Goal: Task Accomplishment & Management: Manage account settings

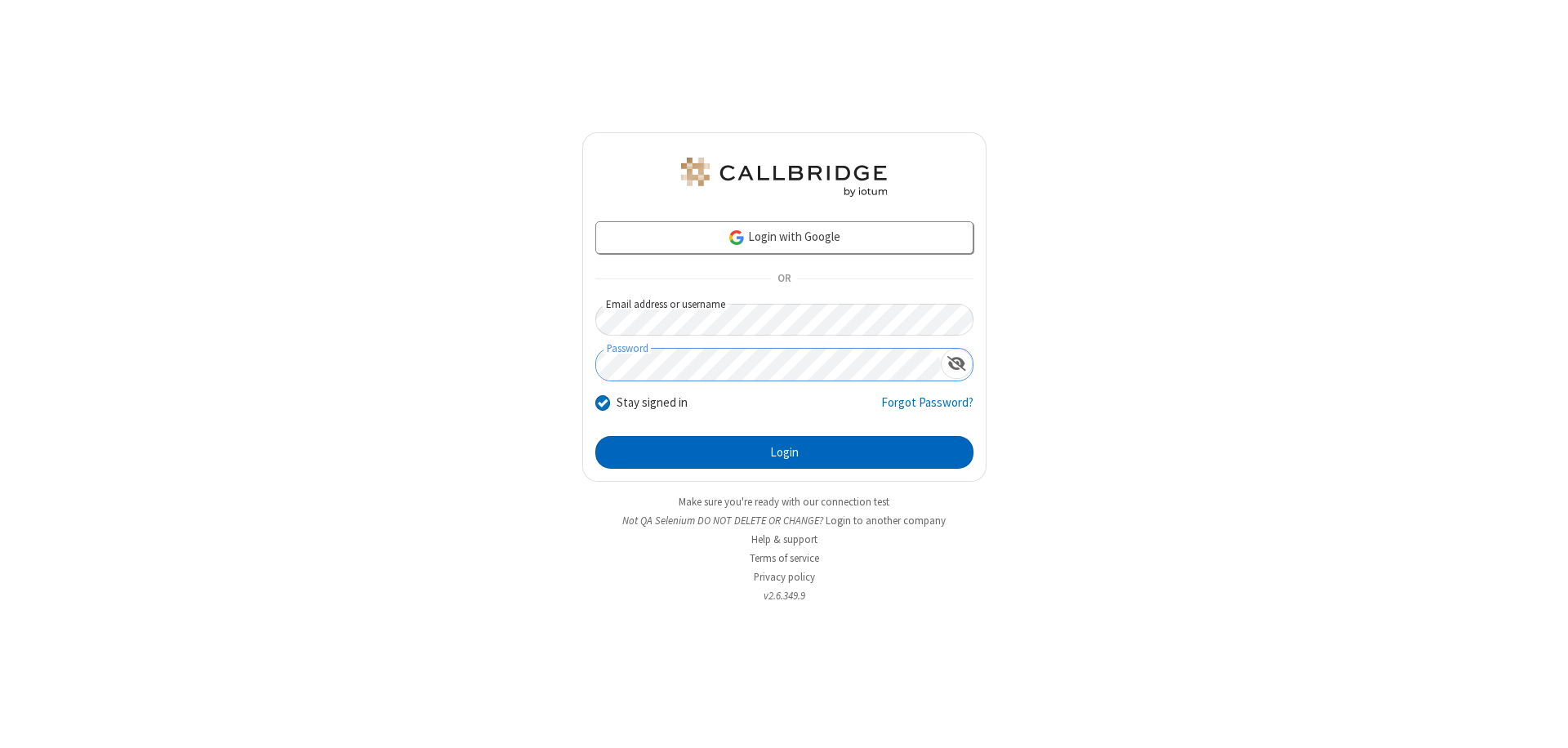
click at [784, 452] on button "Login" at bounding box center [784, 452] width 378 height 33
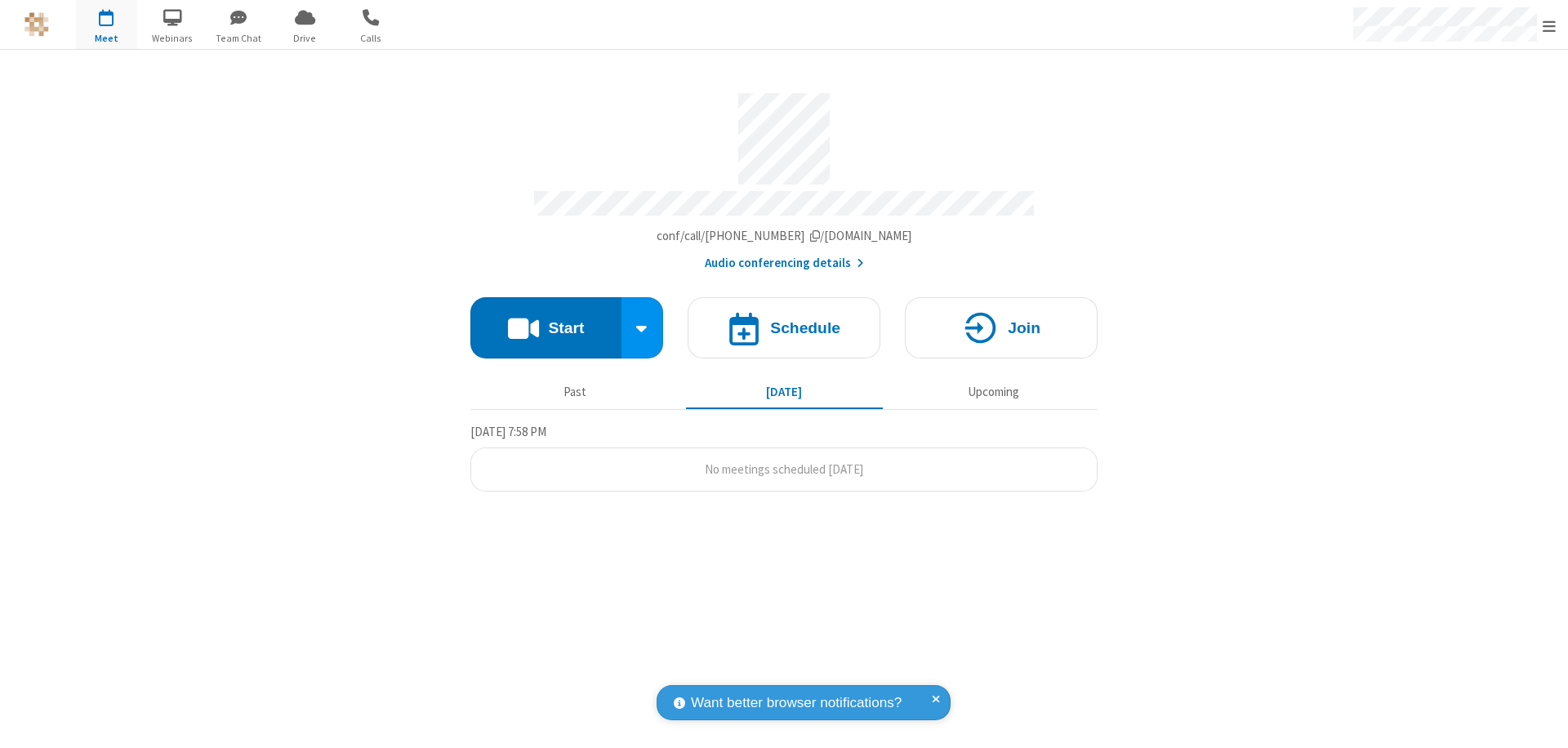
click at [1549, 25] on span "Open menu" at bounding box center [1549, 26] width 13 height 16
click at [1454, 109] on div "Settings" at bounding box center [1453, 109] width 228 height 44
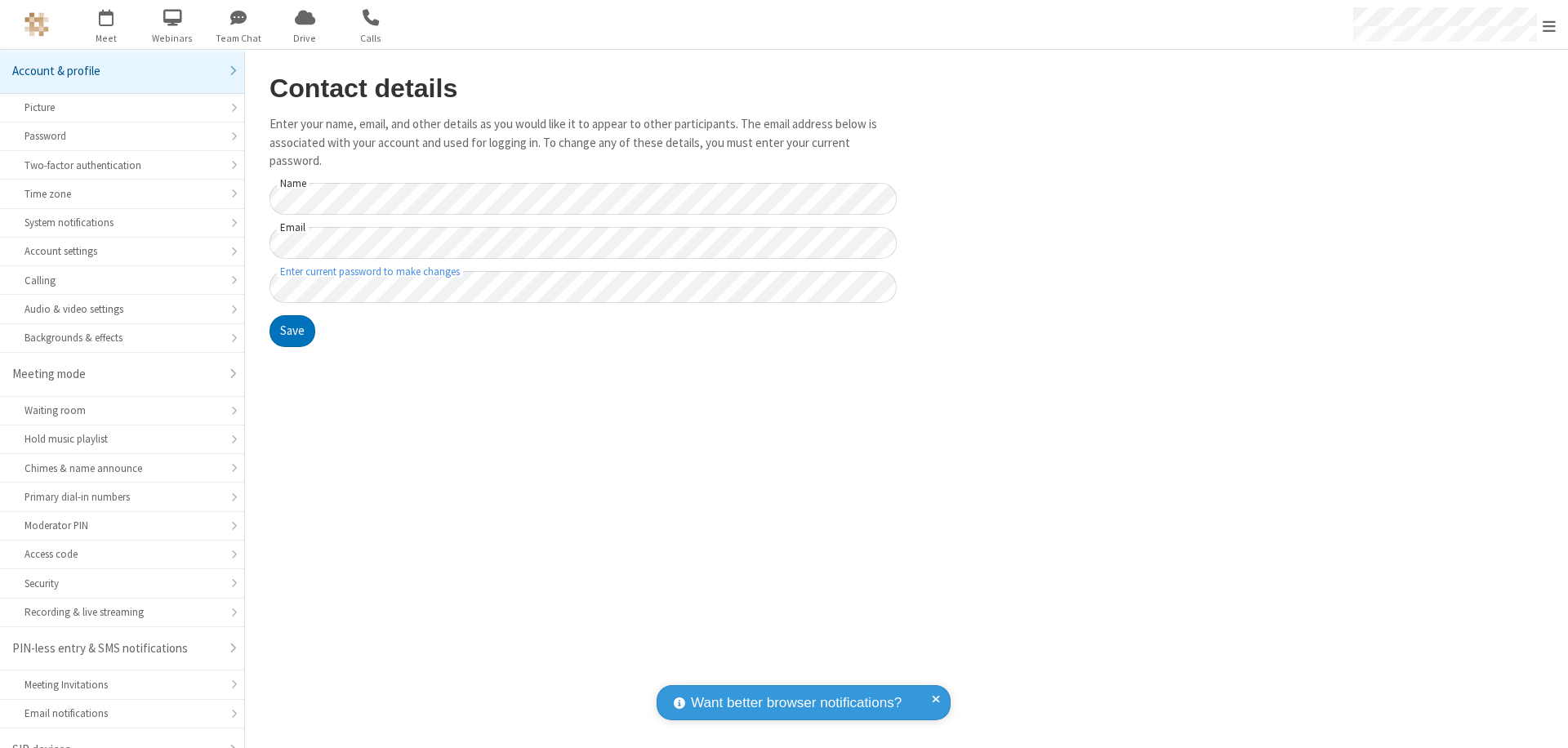
scroll to position [23, 0]
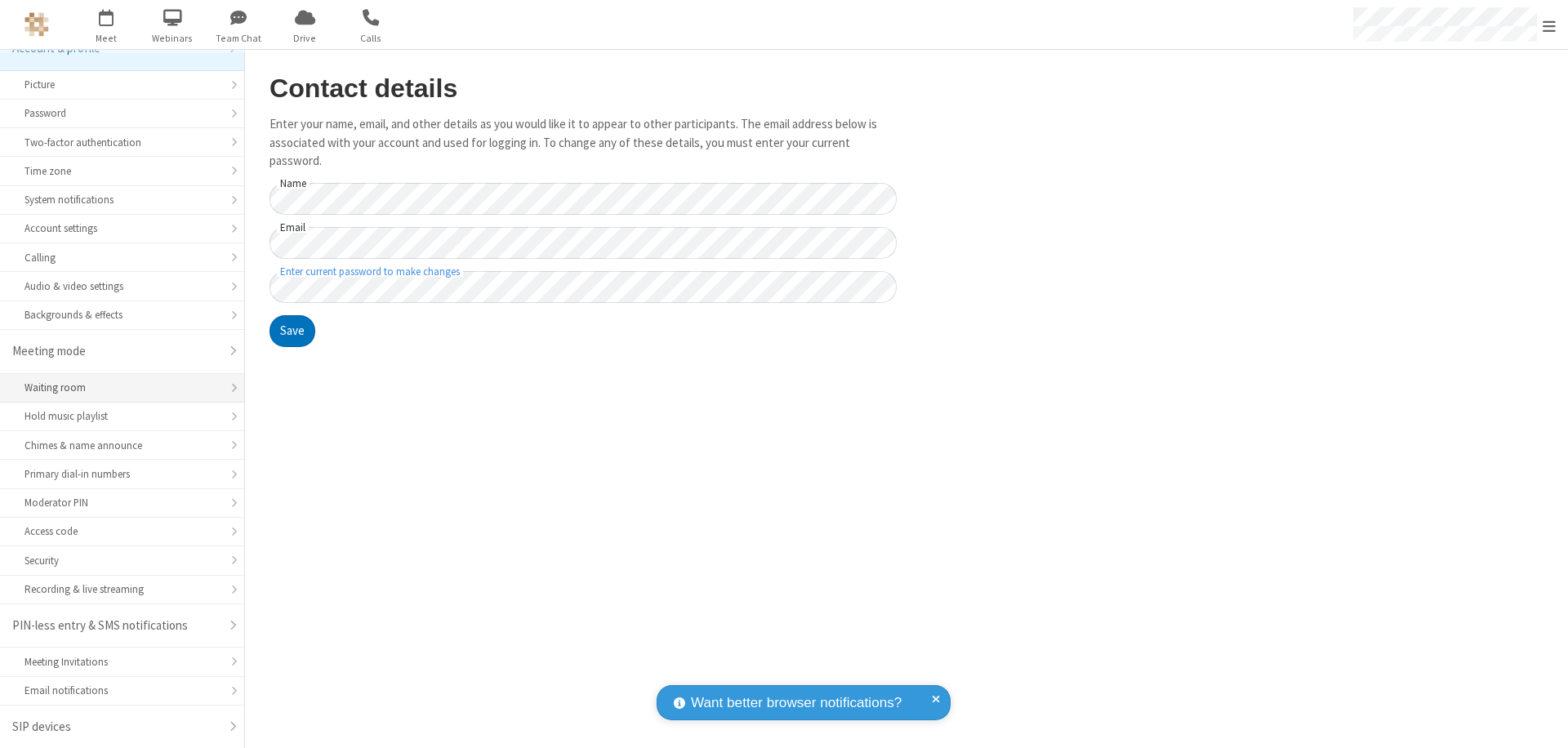
click at [116, 388] on div "Waiting room" at bounding box center [122, 387] width 195 height 15
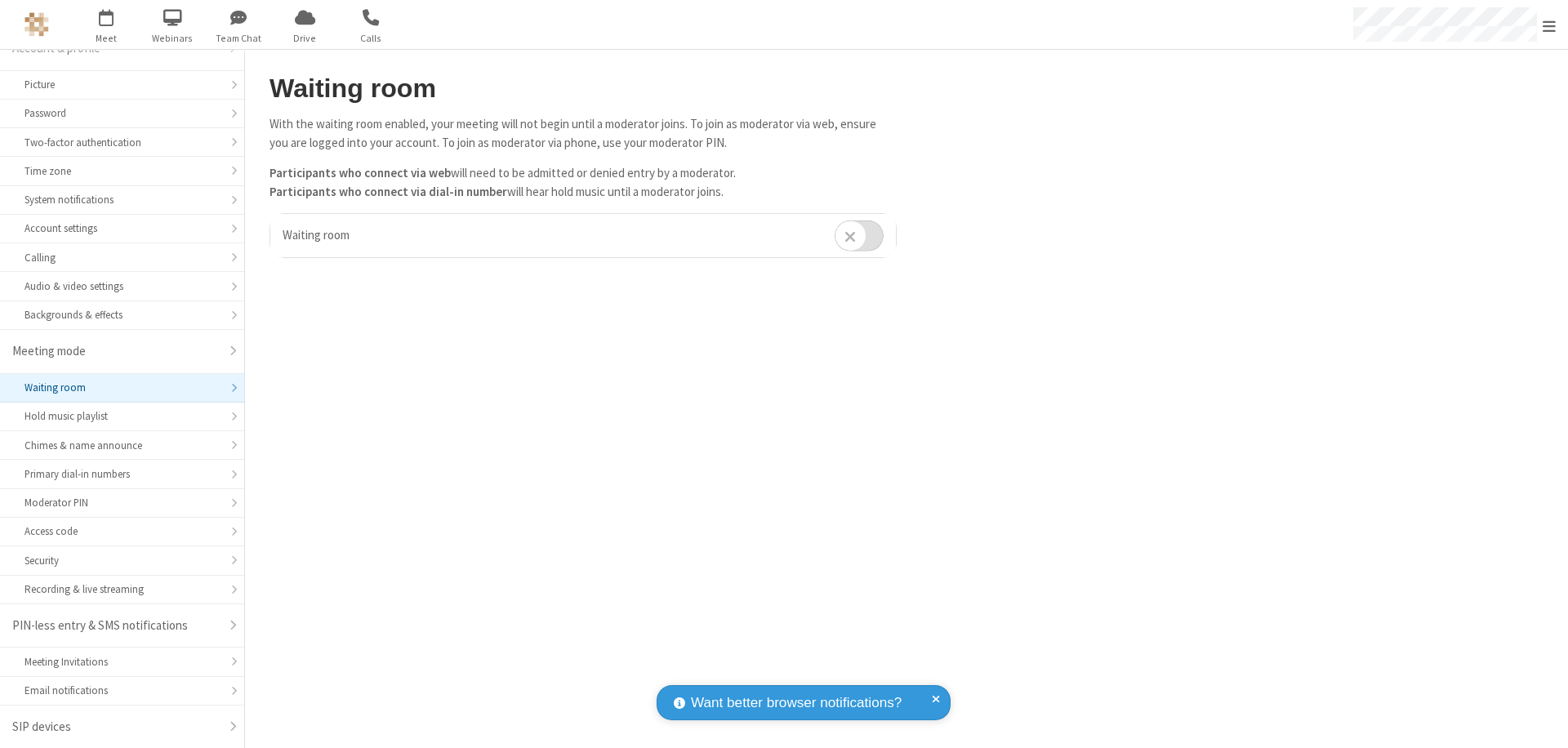
click at [859, 235] on input "checkbox" at bounding box center [858, 235] width 49 height 32
checkbox input "true"
click at [1549, 25] on span "Open menu" at bounding box center [1549, 26] width 13 height 16
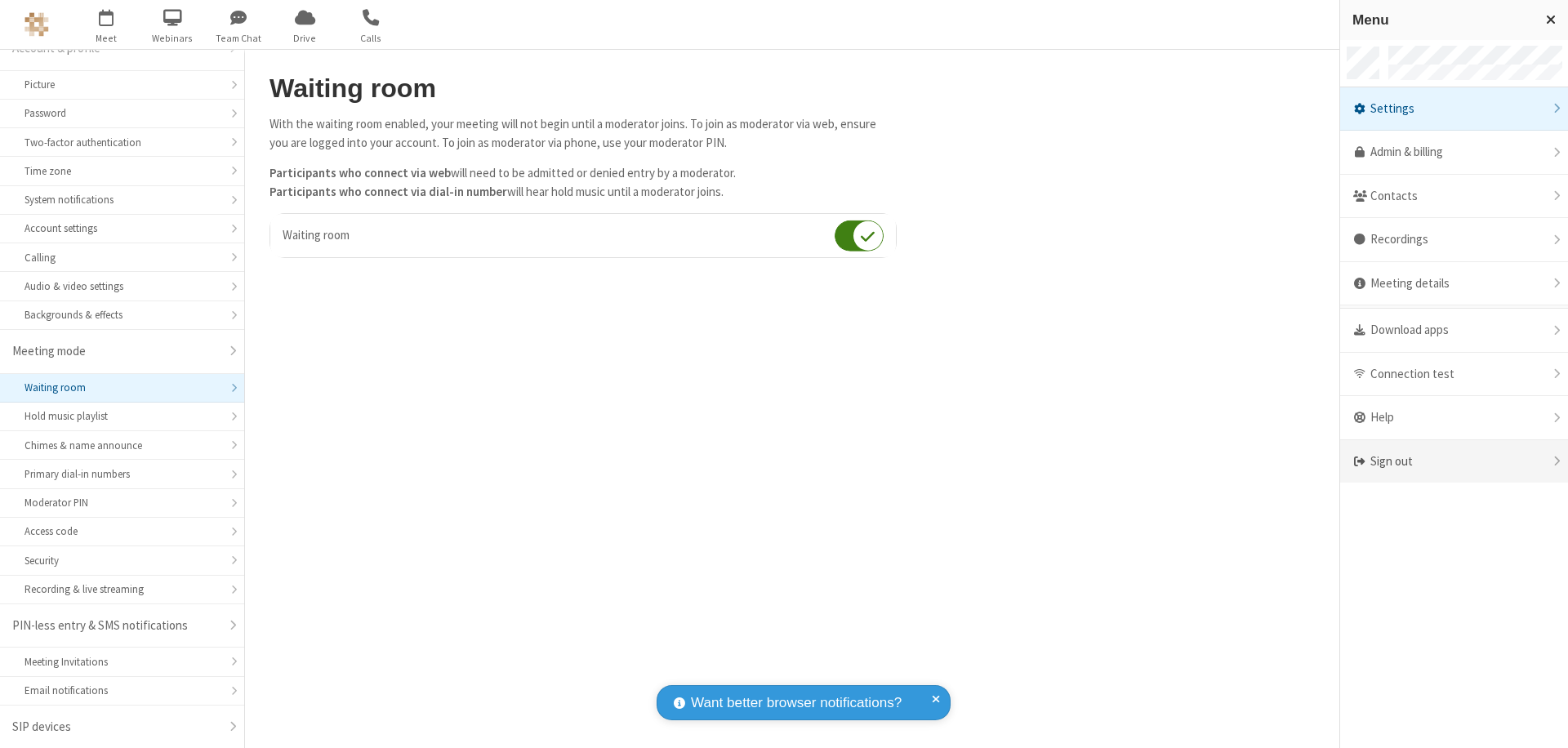
click at [1454, 461] on div "Sign out" at bounding box center [1453, 461] width 228 height 43
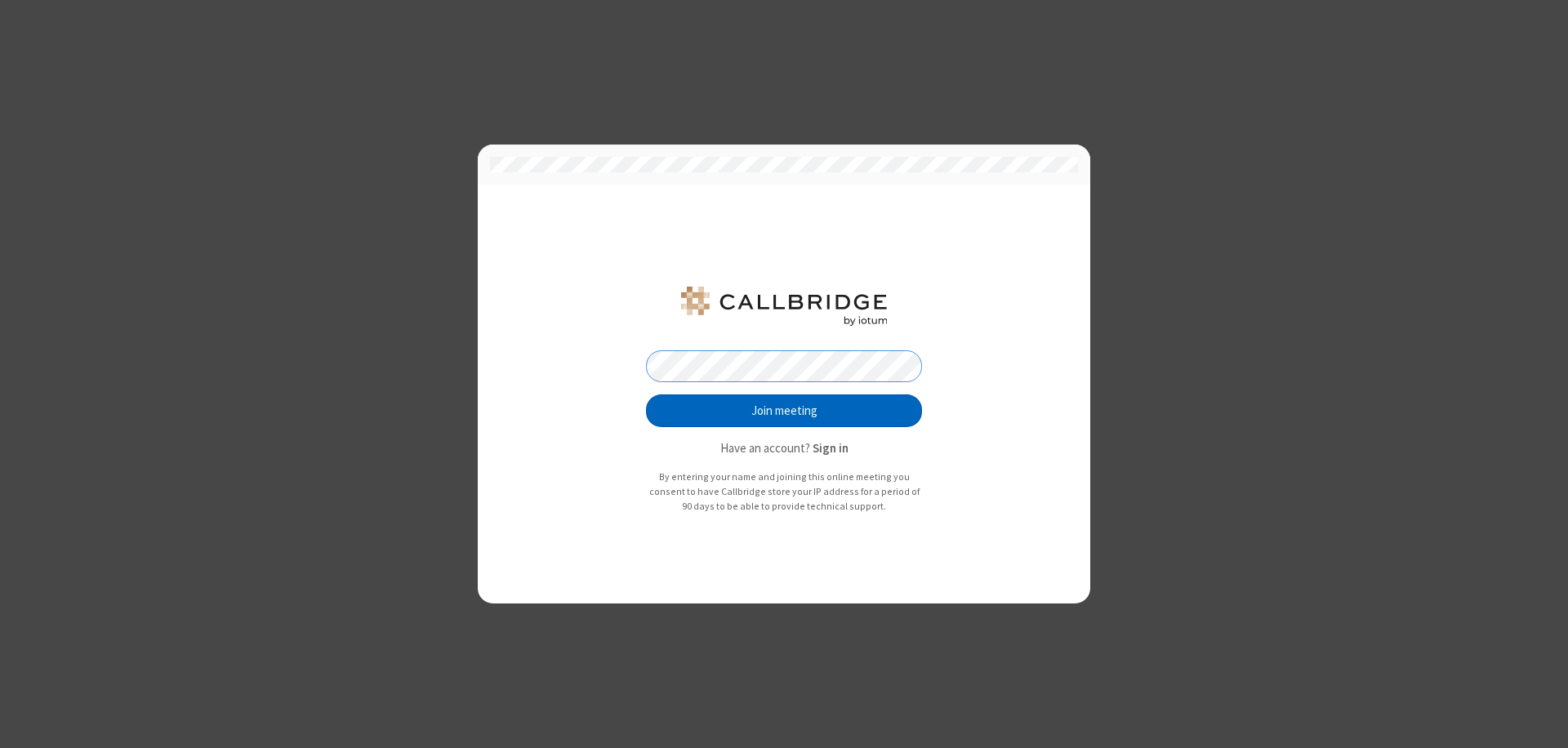
click at [784, 411] on button "Join meeting" at bounding box center [784, 411] width 276 height 33
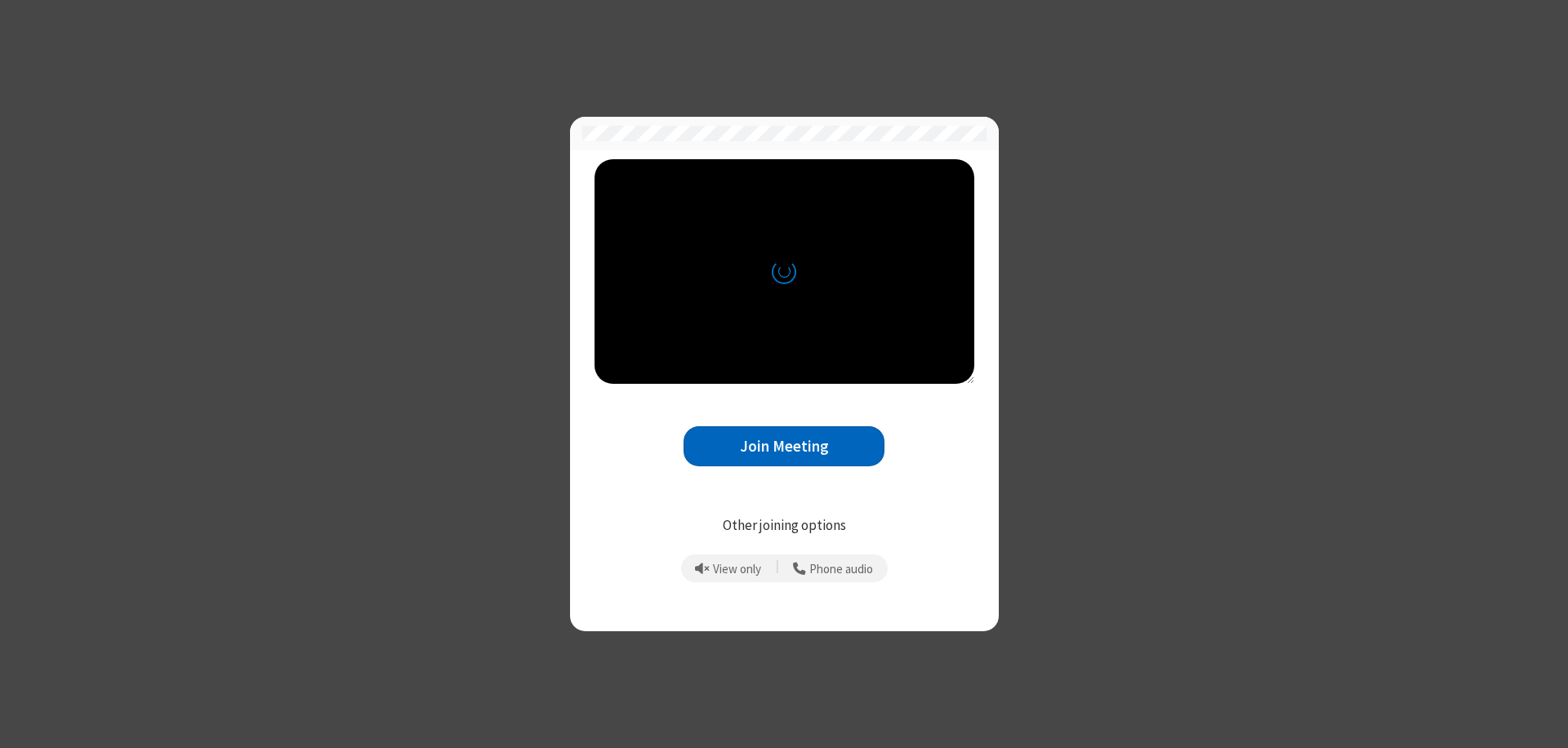
click at [784, 446] on button "Join Meeting" at bounding box center [784, 446] width 201 height 40
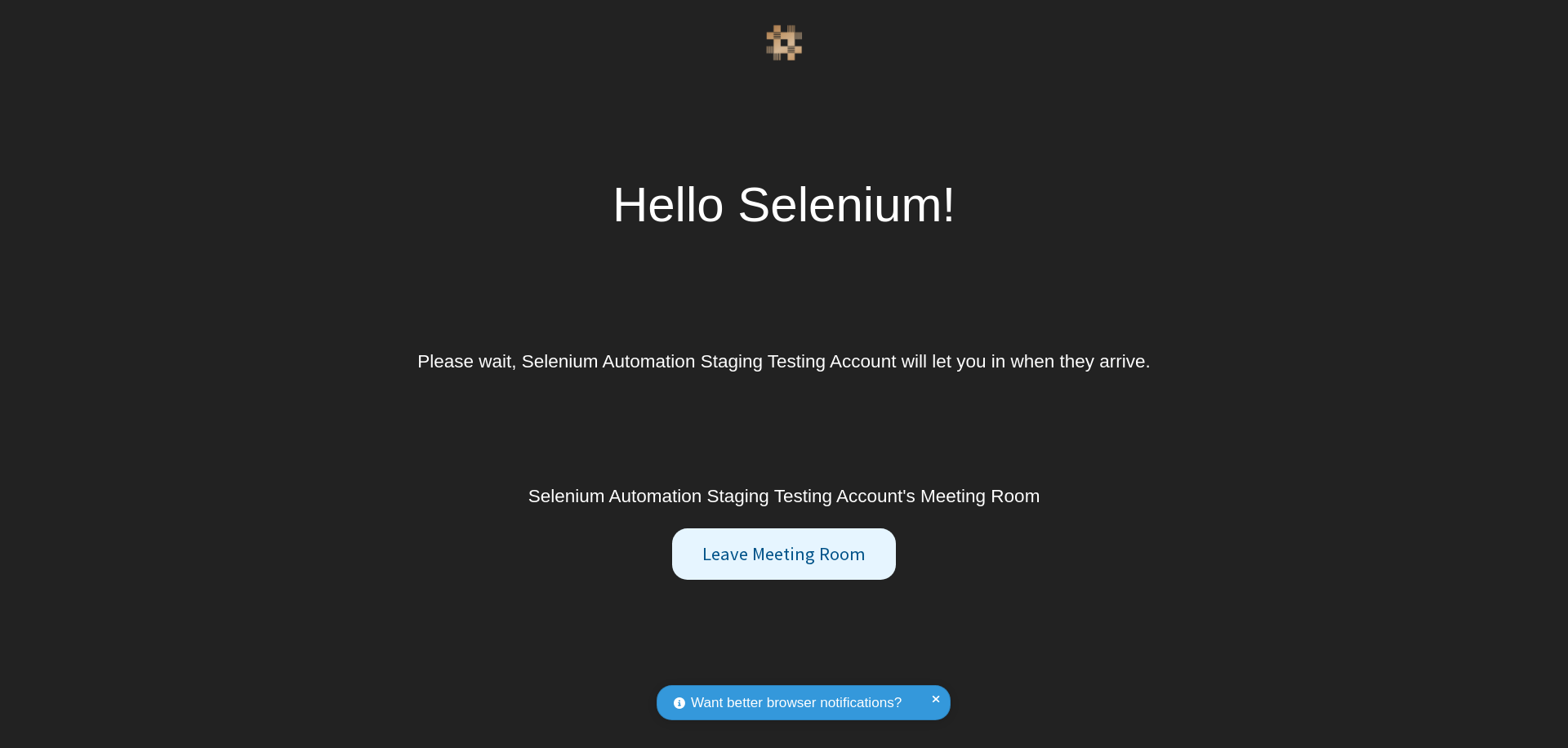
click at [783, 554] on button "Leave Meeting Room" at bounding box center [784, 554] width 223 height 52
